Goal: Task Accomplishment & Management: Use online tool/utility

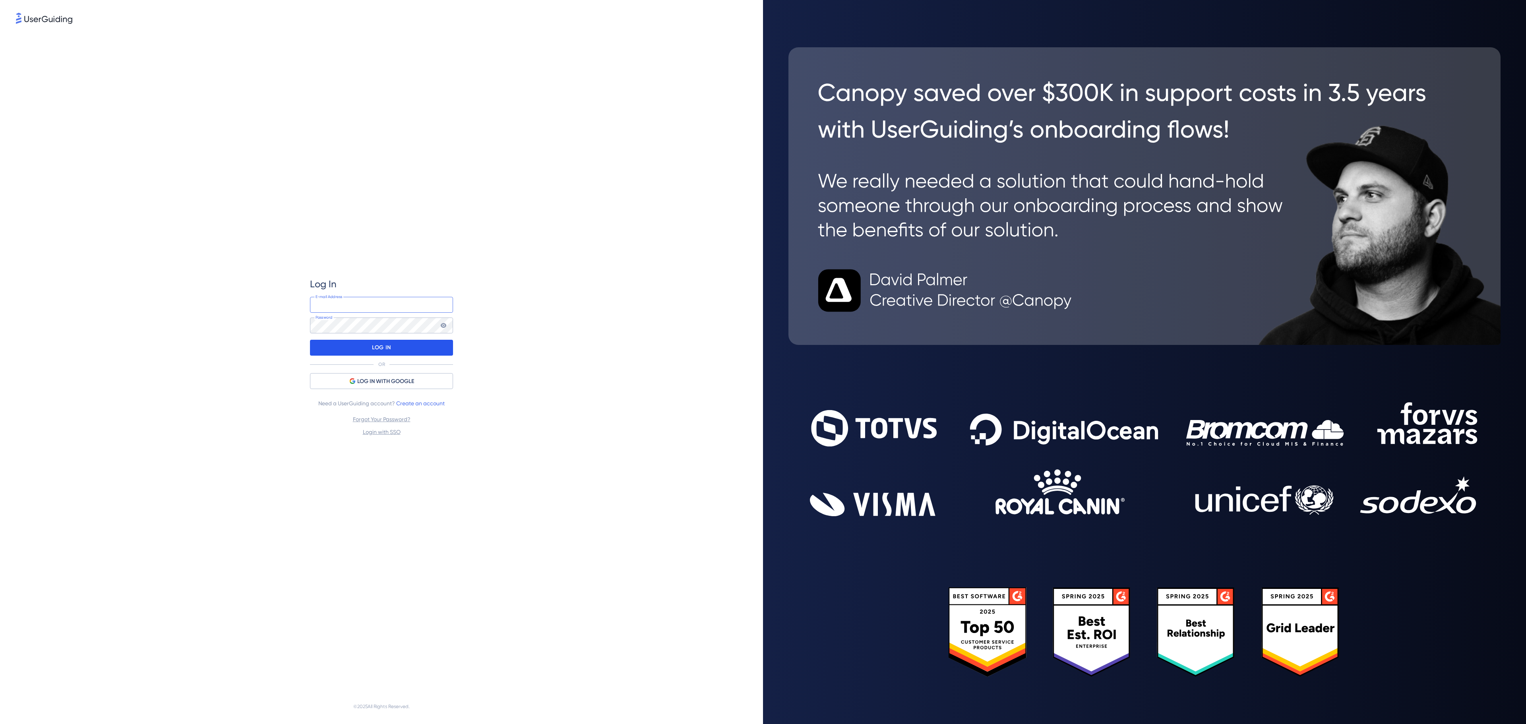
type input "[EMAIL_ADDRESS][DOMAIN_NAME]"
click at [401, 350] on div "LOG IN" at bounding box center [381, 348] width 143 height 16
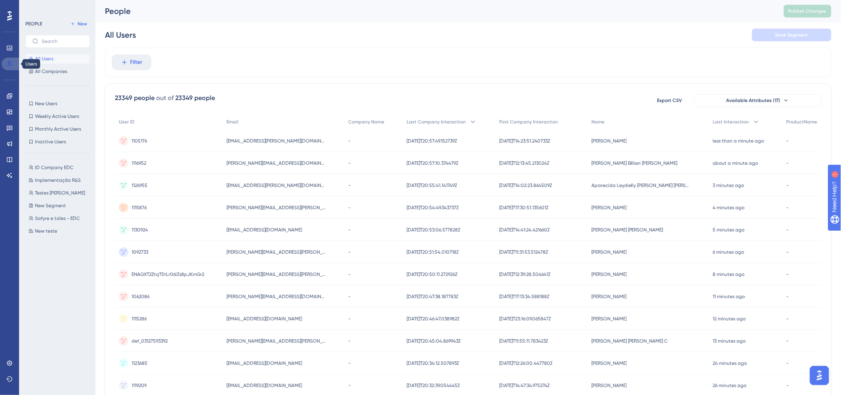
click at [10, 64] on icon at bounding box center [10, 64] width 4 height 6
click at [133, 66] on span "Filter" at bounding box center [136, 63] width 12 height 10
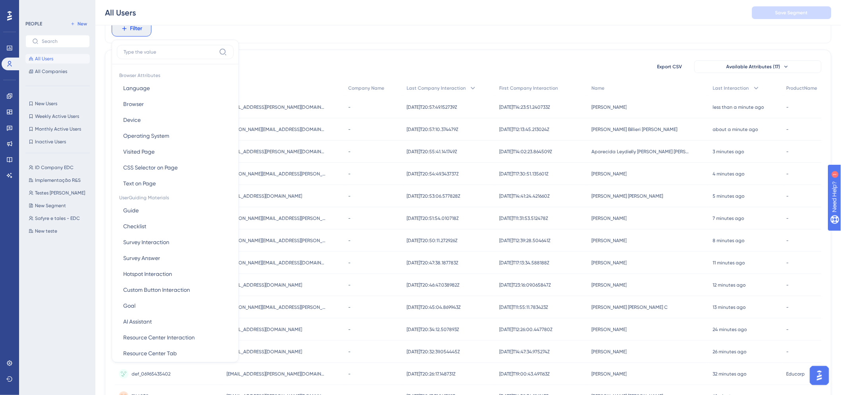
click at [555, 61] on div "23349 people out of 23349 people Export CSV Available Attributes (17)" at bounding box center [468, 67] width 706 height 14
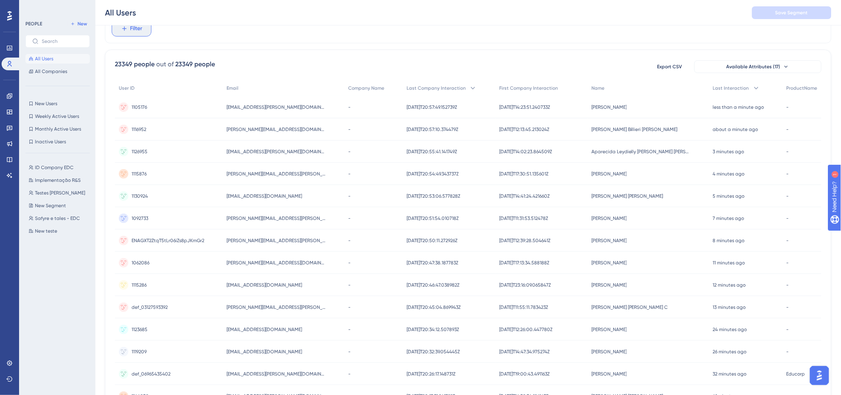
drag, startPoint x: 134, startPoint y: 31, endPoint x: 132, endPoint y: 35, distance: 4.4
click at [133, 33] on button "Filter" at bounding box center [132, 29] width 40 height 16
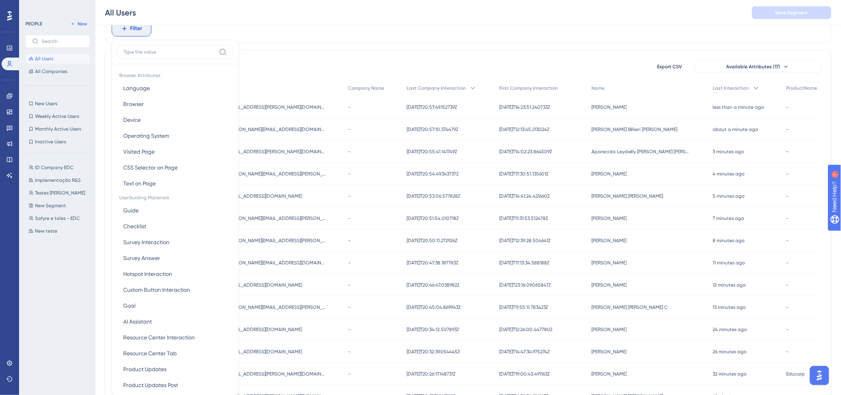
scroll to position [54, 0]
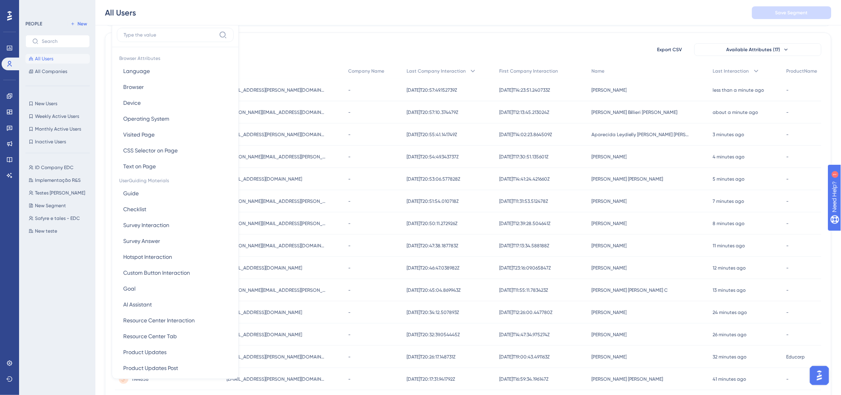
click at [141, 38] on label at bounding box center [175, 35] width 117 height 14
click at [141, 38] on input at bounding box center [170, 35] width 92 height 6
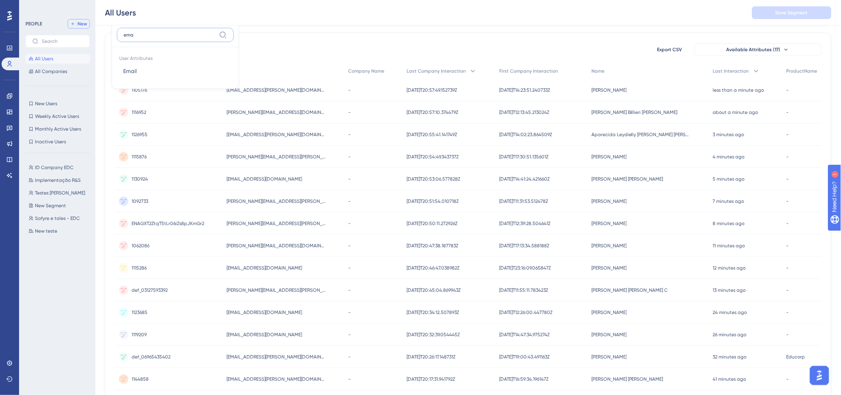
type input "ema"
click at [76, 24] on button "New" at bounding box center [79, 24] width 22 height 10
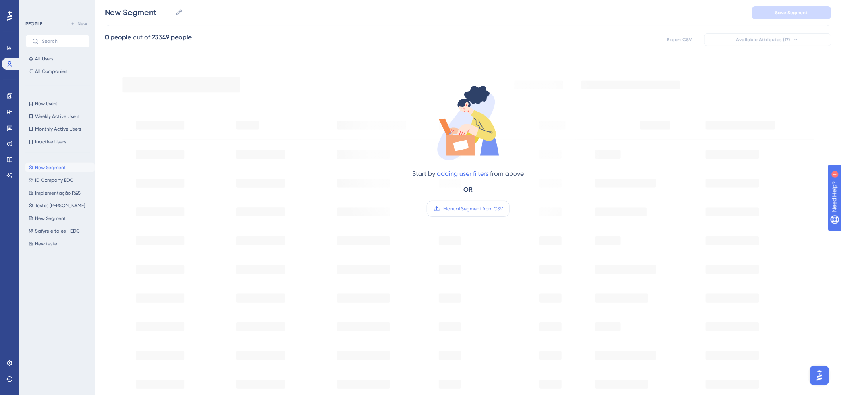
click at [459, 211] on span "Manual Segment from CSV" at bounding box center [473, 209] width 60 height 6
click at [503, 209] on input "Manual Segment from CSV" at bounding box center [503, 209] width 0 height 0
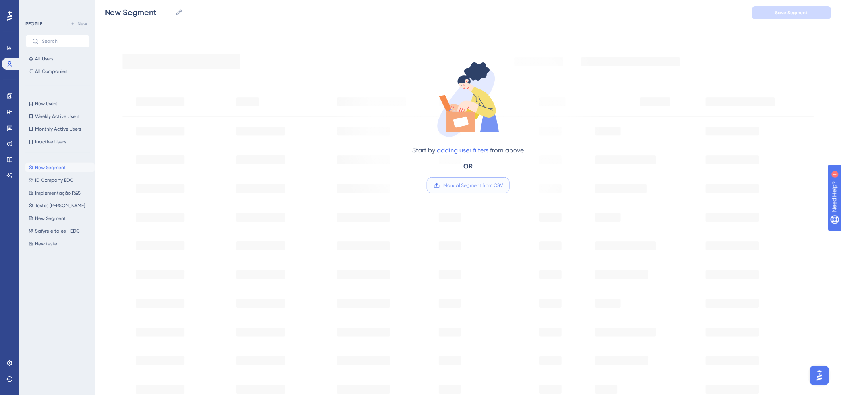
scroll to position [98, 0]
